Goal: Information Seeking & Learning: Check status

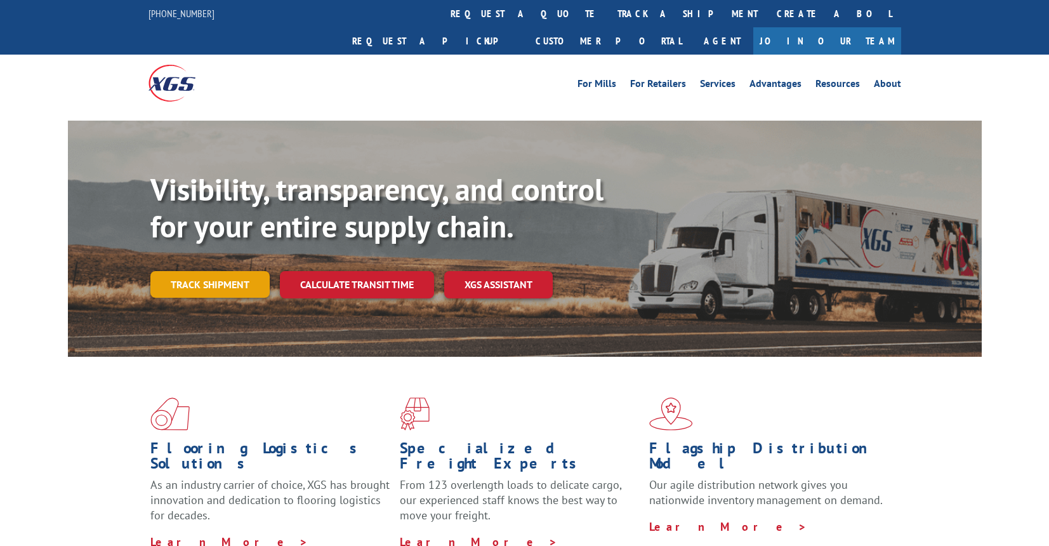
click at [214, 271] on link "Track shipment" at bounding box center [209, 284] width 119 height 27
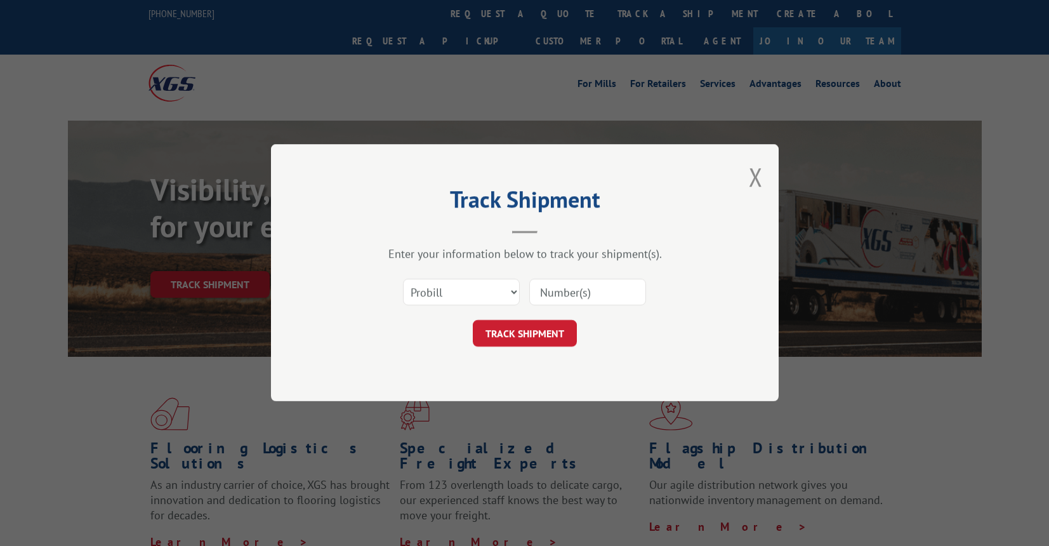
click at [590, 289] on input at bounding box center [587, 292] width 117 height 27
type input "17607341"
click at [531, 324] on button "TRACK SHIPMENT" at bounding box center [525, 334] width 104 height 27
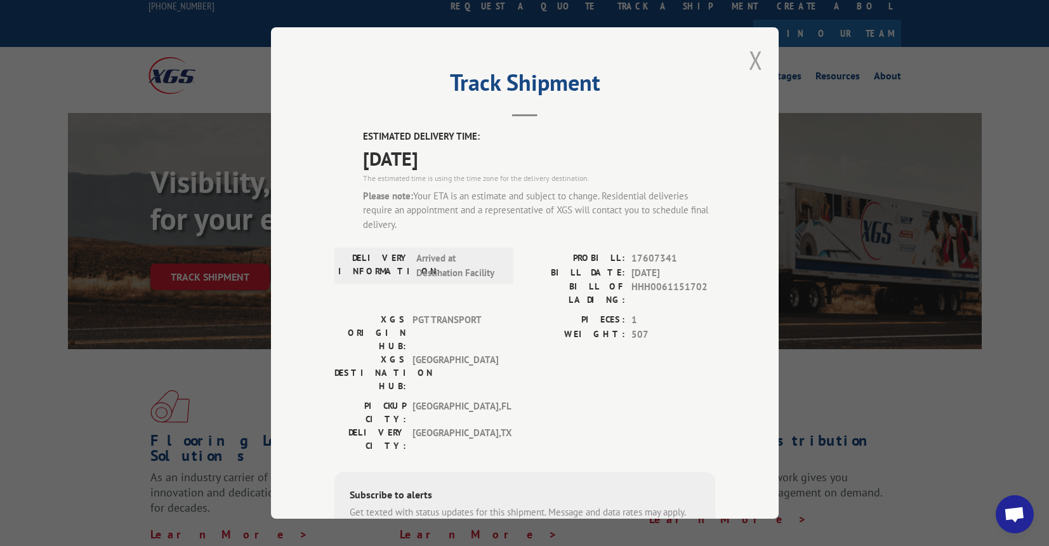
click at [755, 59] on button "Close modal" at bounding box center [756, 60] width 14 height 34
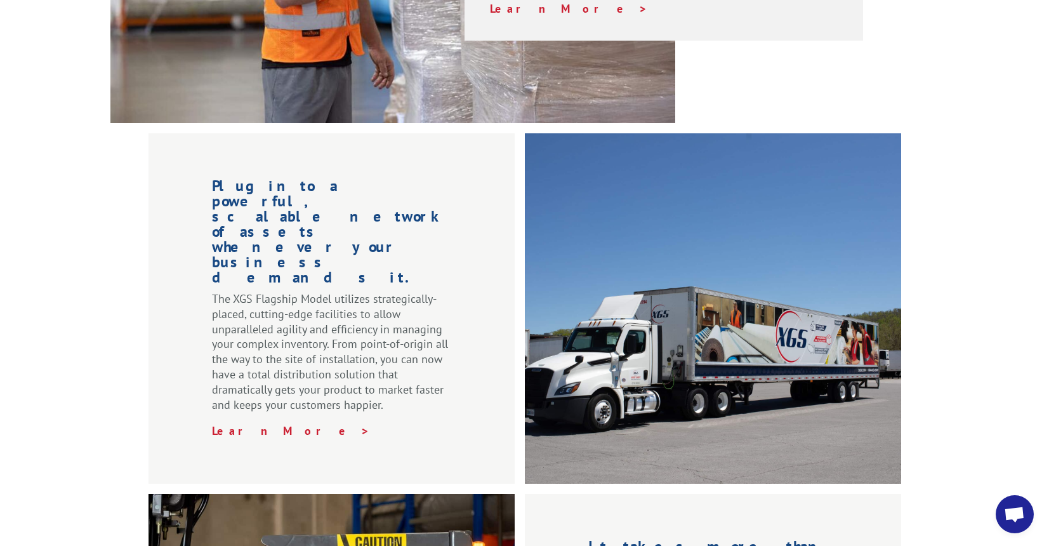
scroll to position [898, 0]
